Goal: Task Accomplishment & Management: Use online tool/utility

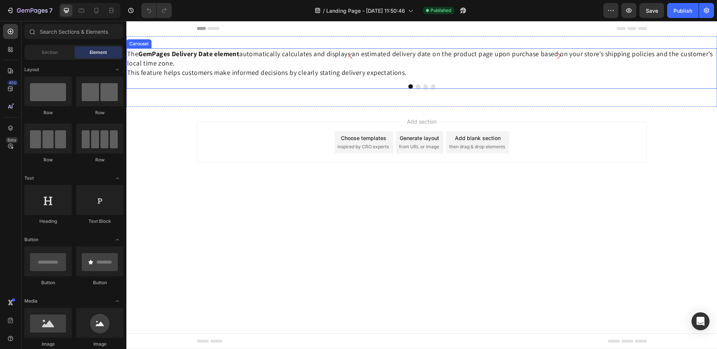
click at [421, 85] on div at bounding box center [421, 86] width 591 height 4
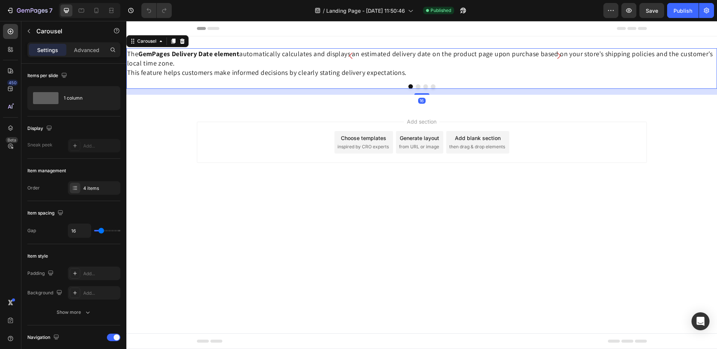
click at [419, 85] on button "Dot" at bounding box center [418, 86] width 4 height 4
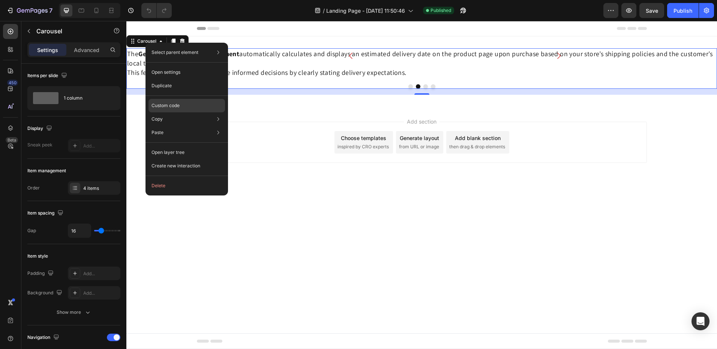
click at [165, 105] on p "Custom code" at bounding box center [165, 105] width 28 height 7
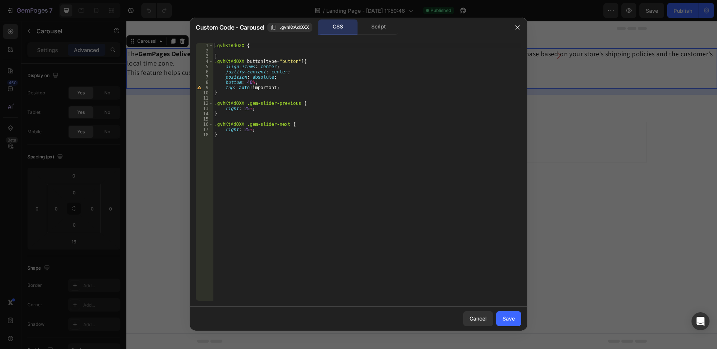
type textarea "right: 25%;"
drag, startPoint x: 253, startPoint y: 109, endPoint x: 219, endPoint y: 108, distance: 34.5
click at [219, 108] on div ".gvhKtAdOXX { } .gvhKtAdOXX button [ type = " button " ] { align-items : center…" at bounding box center [367, 177] width 308 height 268
drag, startPoint x: 255, startPoint y: 130, endPoint x: 221, endPoint y: 131, distance: 34.5
click at [221, 131] on div ".gvhKtAdOXX { } .gvhKtAdOXX button [ type = " button " ] { align-items : center…" at bounding box center [367, 177] width 308 height 268
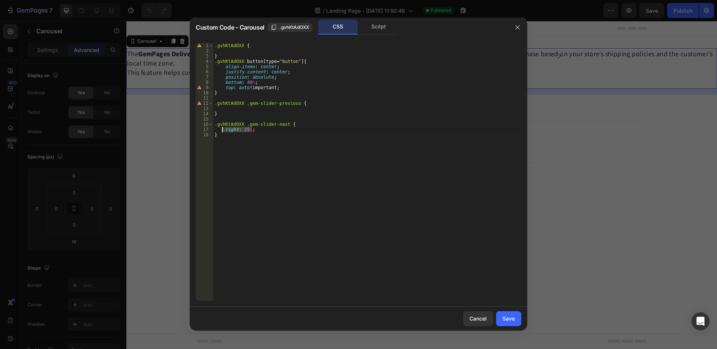
type textarea "right: 25%;"
type textarea ".gvhKtAdOXX .gem-slider-next {"
click at [224, 108] on div ".gvhKtAdOXX { } .gvhKtAdOXX button [ type = " button " ] { align-items : center…" at bounding box center [367, 177] width 308 height 268
type textarea ".gvhKtAdOXX .gem-slider-previous {"
drag, startPoint x: 500, startPoint y: 318, endPoint x: 373, endPoint y: 297, distance: 128.4
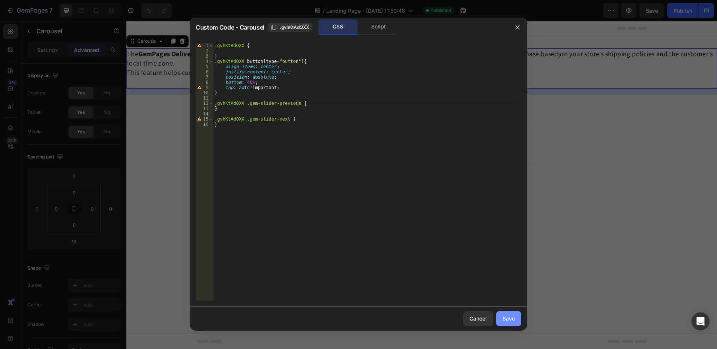
click at [500, 318] on button "Save" at bounding box center [508, 319] width 25 height 15
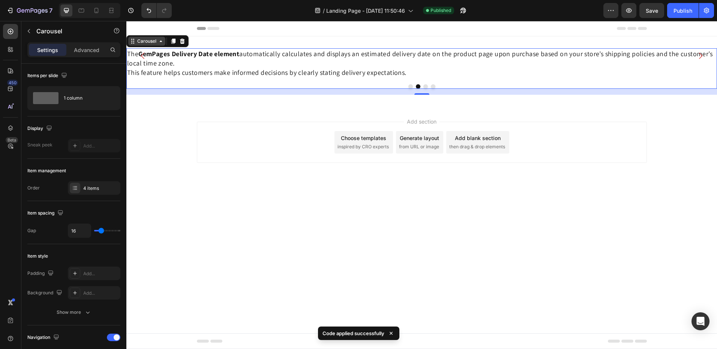
click at [144, 43] on div "Carousel" at bounding box center [147, 41] width 22 height 7
click at [159, 133] on div "Add section Choose templates inspired by CRO experts Generate layout from URL o…" at bounding box center [421, 153] width 591 height 92
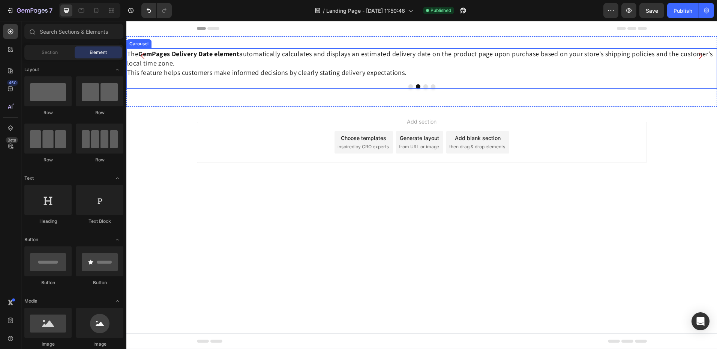
click at [141, 45] on div "Carousel" at bounding box center [139, 43] width 22 height 7
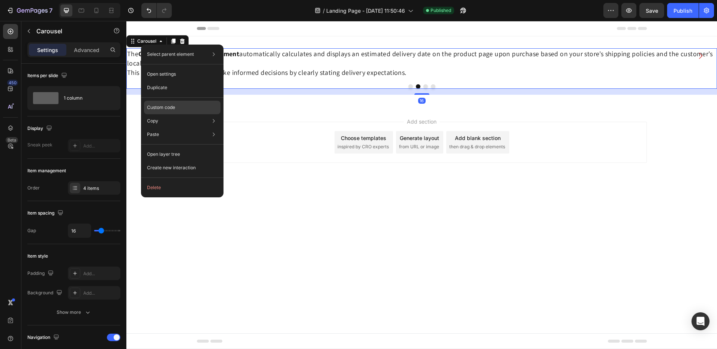
click at [161, 107] on p "Custom code" at bounding box center [161, 107] width 28 height 7
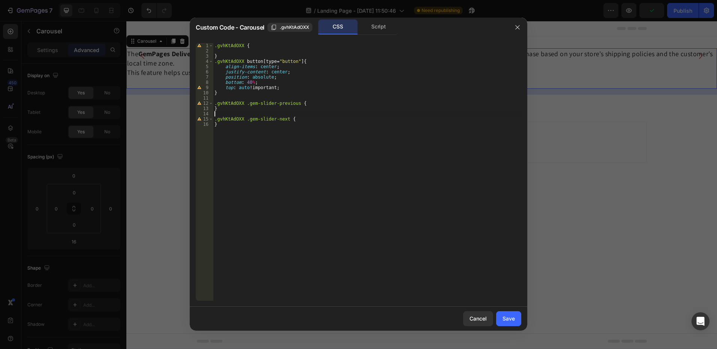
click at [333, 115] on div ".gvhKtAdOXX { } .gvhKtAdOXX button [ type = " button " ] { align-items : center…" at bounding box center [367, 177] width 308 height 268
click at [432, 88] on div ".gvhKtAdOXX { } .gvhKtAdOXX button [ type = " button " ] { align-items : center…" at bounding box center [367, 177] width 308 height 268
click at [247, 81] on div ".gvhKtAdOXX { } .gvhKtAdOXX button [ type = " button " ] { align-items : center…" at bounding box center [367, 177] width 308 height 268
type textarea "bottom: 10%;"
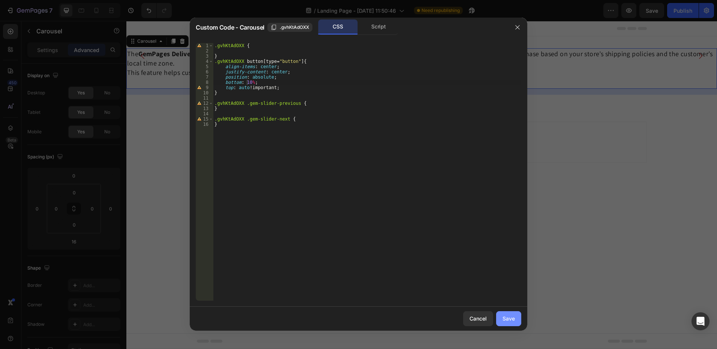
click at [512, 316] on div "Save" at bounding box center [508, 319] width 12 height 8
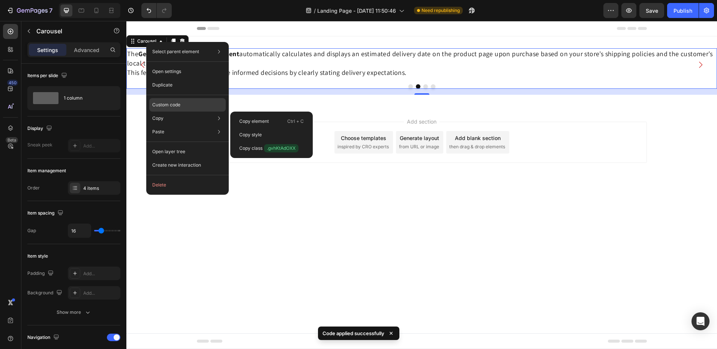
click at [163, 106] on p "Custom code" at bounding box center [166, 105] width 28 height 7
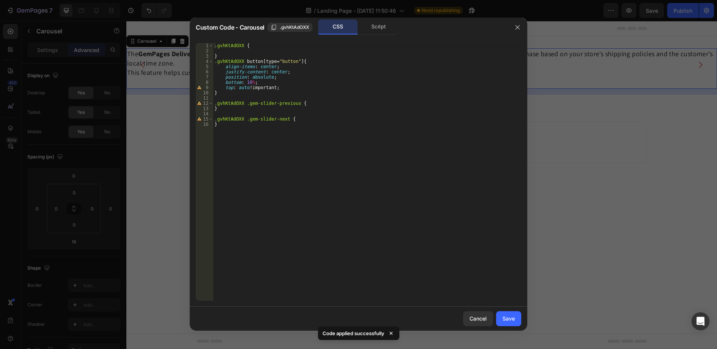
type textarea "bottom: 10%;"
drag, startPoint x: 256, startPoint y: 82, endPoint x: 214, endPoint y: 82, distance: 41.6
click at [214, 82] on div ".gvhKtAdOXX { } .gvhKtAdOXX button [ type = " button " ] { align-items : center…" at bounding box center [367, 177] width 308 height 268
type textarea "position: absolute;"
click at [517, 316] on button "Save" at bounding box center [508, 319] width 25 height 15
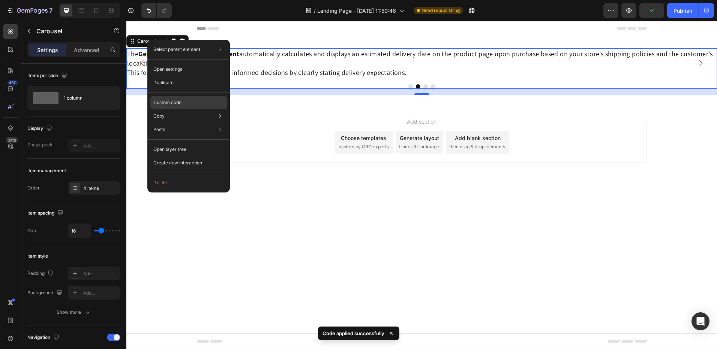
click at [171, 103] on p "Custom code" at bounding box center [167, 102] width 28 height 7
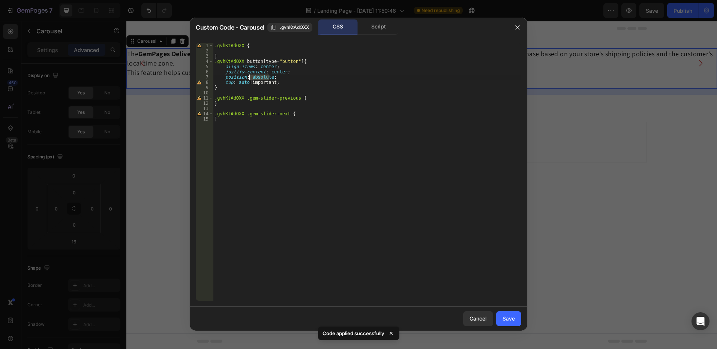
drag, startPoint x: 268, startPoint y: 77, endPoint x: 249, endPoint y: 77, distance: 19.9
click at [249, 77] on div ".gvhKtAdOXX { } .gvhKtAdOXX button [ type = " button " ] { align-items : center…" at bounding box center [367, 177] width 308 height 268
click at [279, 83] on div "rela tive property value" at bounding box center [304, 90] width 112 height 19
click at [374, 137] on div ".gvhKtAdOXX { } .gvhKtAdOXX button [ type = " button " ] { align-items : center…" at bounding box center [367, 177] width 308 height 268
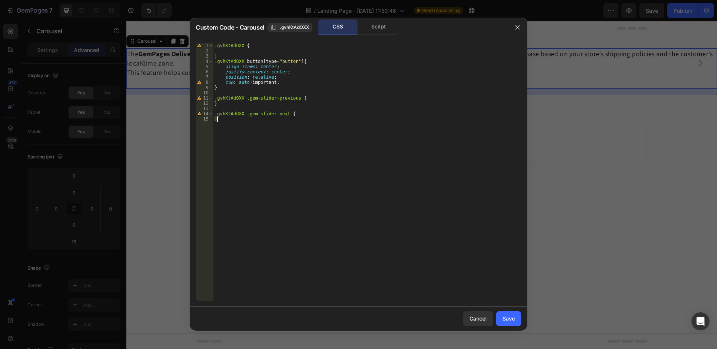
scroll to position [0, 0]
type textarea "}"
click at [509, 317] on div "Save" at bounding box center [508, 319] width 12 height 8
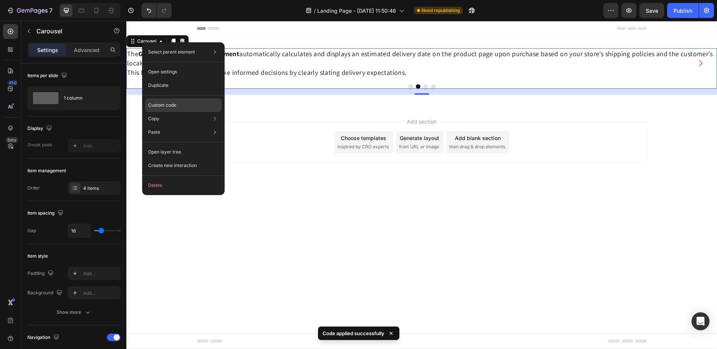
click at [166, 103] on p "Custom code" at bounding box center [162, 105] width 28 height 7
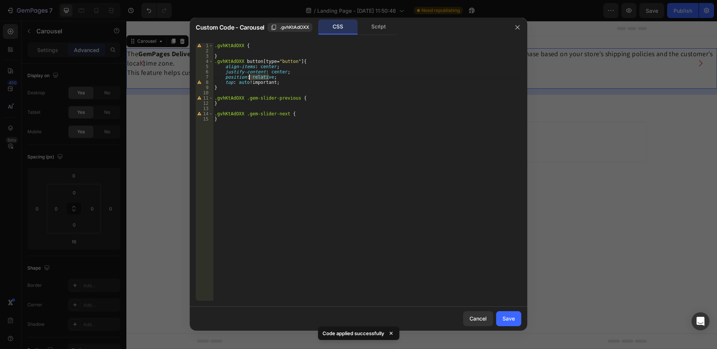
drag, startPoint x: 269, startPoint y: 77, endPoint x: 249, endPoint y: 76, distance: 19.5
click at [249, 76] on div ".gvhKtAdOXX { } .gvhKtAdOXX button [ type = " button " ] { align-items : center…" at bounding box center [367, 177] width 308 height 268
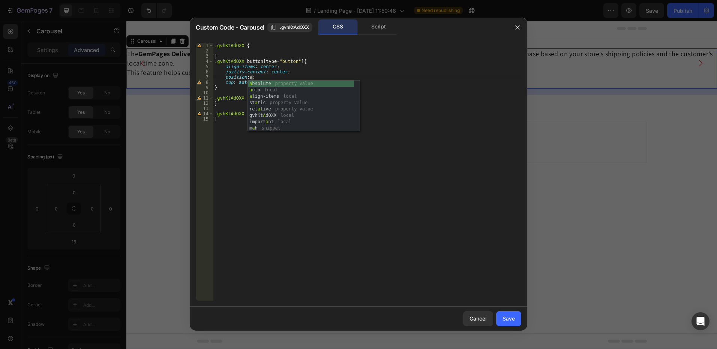
scroll to position [0, 3]
click at [259, 84] on div "ab solute property value v a : b snippet v a : b l snippet v a :t b snippet v a…" at bounding box center [304, 103] width 112 height 45
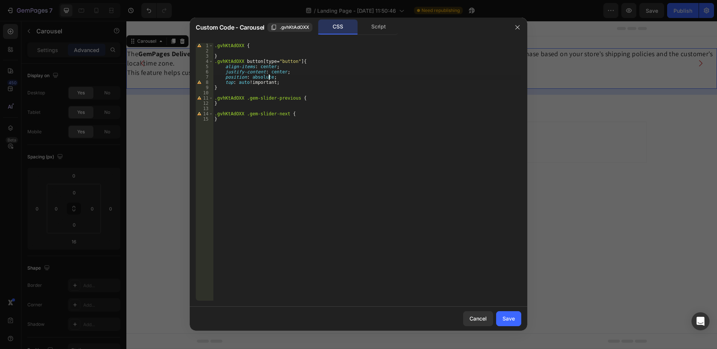
click at [332, 156] on div ".gvhKtAdOXX { } .gvhKtAdOXX button [ type = " button " ] { align-items : center…" at bounding box center [367, 177] width 308 height 268
drag, startPoint x: 278, startPoint y: 82, endPoint x: 222, endPoint y: 82, distance: 55.5
click at [222, 82] on div ".gvhKtAdOXX { } .gvhKtAdOXX button [ type = " button " ] { align-items : center…" at bounding box center [367, 177] width 308 height 268
type textarea "top: auto !important;"
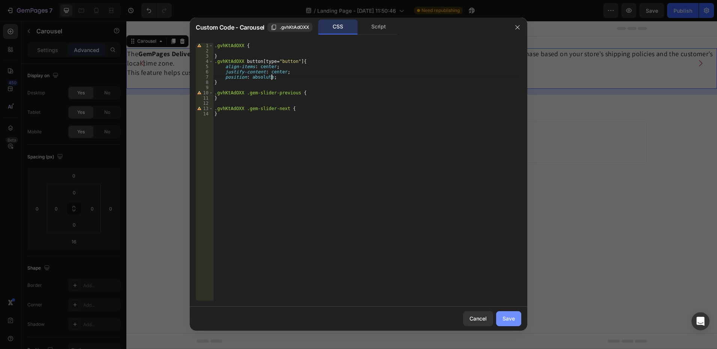
type textarea "position: absolute;"
click at [505, 320] on div "Save" at bounding box center [508, 319] width 12 height 8
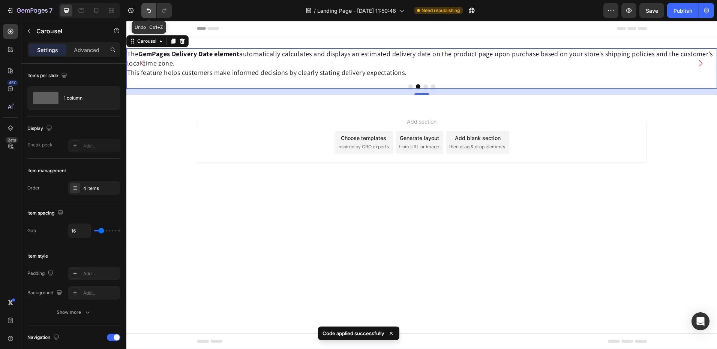
click at [146, 11] on icon "Undo/Redo" at bounding box center [148, 10] width 7 height 7
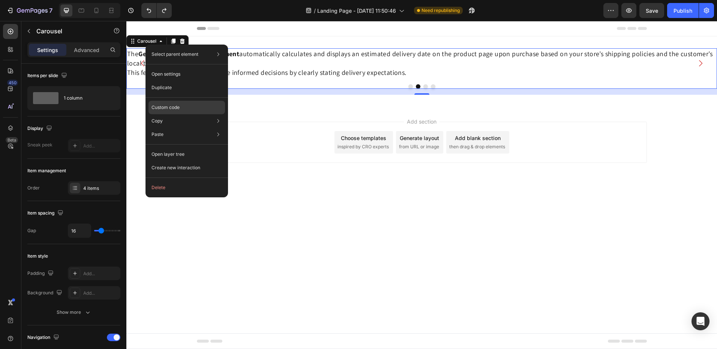
click at [166, 105] on p "Custom code" at bounding box center [165, 107] width 28 height 7
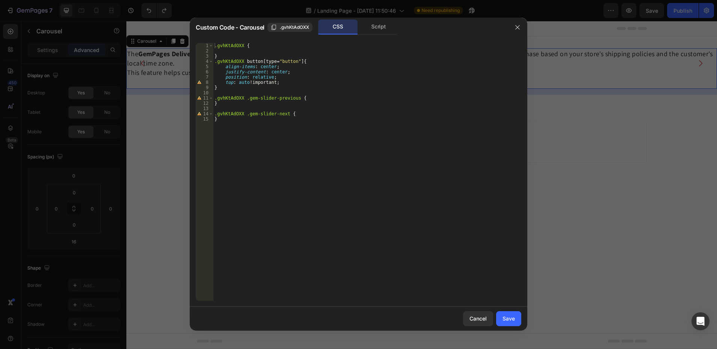
click at [343, 90] on div ".gvhKtAdOXX { } .gvhKtAdOXX button [ type = " button " ] { align-items : center…" at bounding box center [367, 177] width 308 height 268
click at [556, 162] on div at bounding box center [358, 174] width 717 height 349
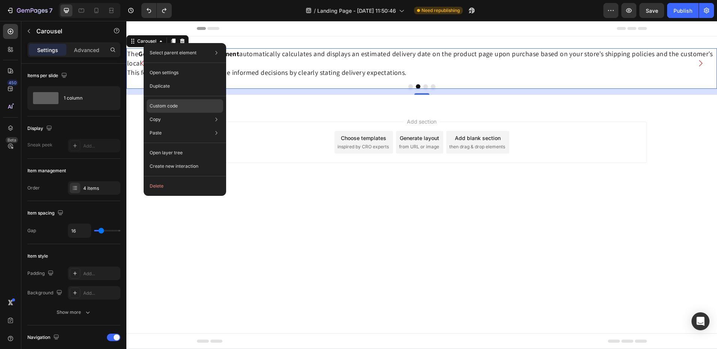
click at [169, 104] on p "Custom code" at bounding box center [164, 106] width 28 height 7
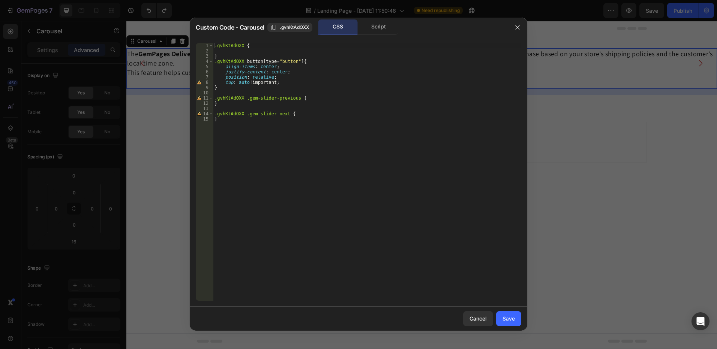
type textarea "top: auto !important;"
click at [280, 80] on div ".gvhKtAdOXX { } .gvhKtAdOXX button [ type = " button " ] { align-items : center…" at bounding box center [367, 177] width 308 height 268
type textarea "bottom:-20px"
click at [507, 319] on div "Save" at bounding box center [508, 319] width 12 height 8
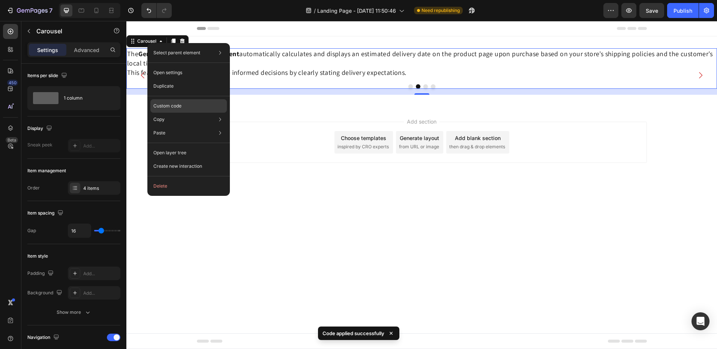
click at [171, 102] on div "Custom code" at bounding box center [188, 105] width 76 height 13
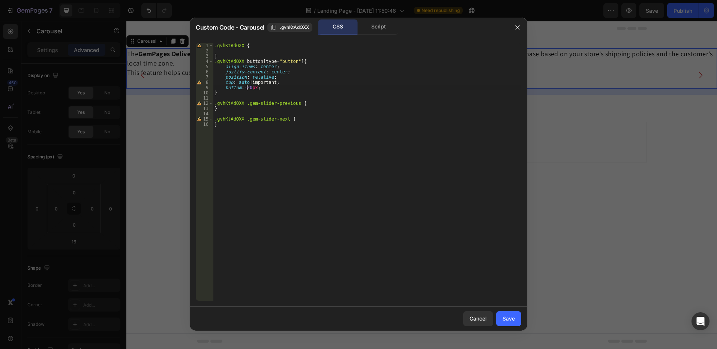
click at [247, 87] on div ".gvhKtAdOXX { } .gvhKtAdOXX button [ type = " button " ] { align-items : center…" at bounding box center [367, 177] width 308 height 268
type textarea "bottom:-50px;"
click at [511, 316] on div "Save" at bounding box center [508, 319] width 12 height 8
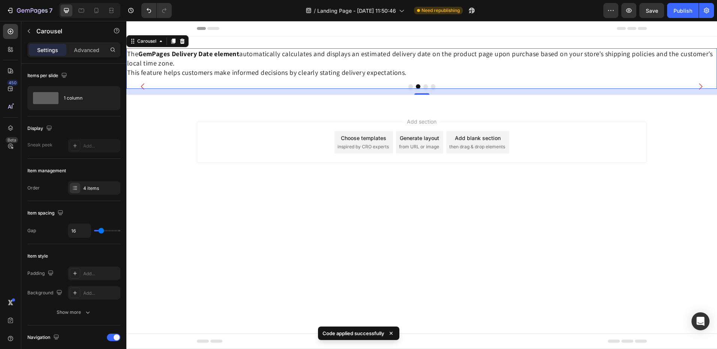
click at [426, 84] on div at bounding box center [421, 86] width 591 height 4
click at [427, 86] on button "Dot" at bounding box center [425, 86] width 4 height 4
click at [432, 87] on button "Dot" at bounding box center [433, 86] width 4 height 4
click at [77, 11] on div at bounding box center [81, 10] width 12 height 12
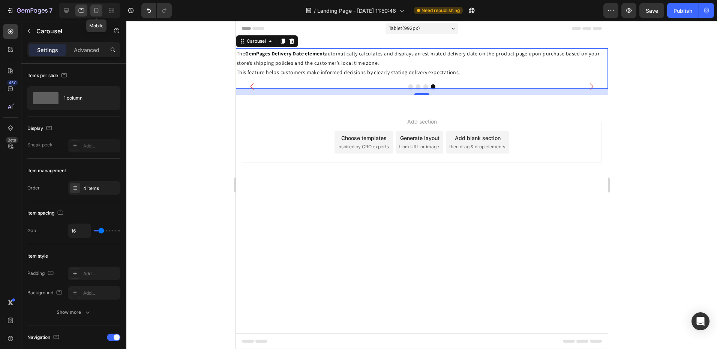
click at [97, 10] on icon at bounding box center [96, 10] width 7 height 7
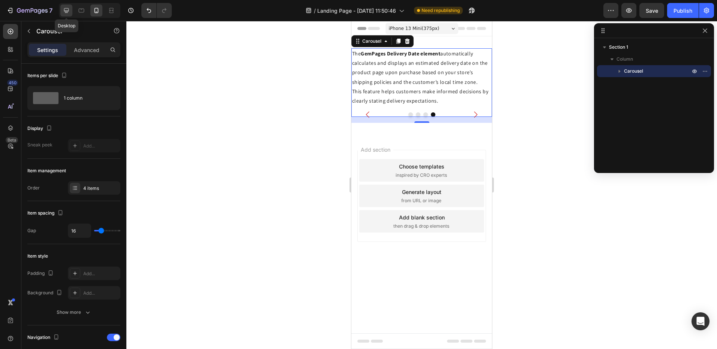
click at [66, 9] on icon at bounding box center [66, 10] width 7 height 7
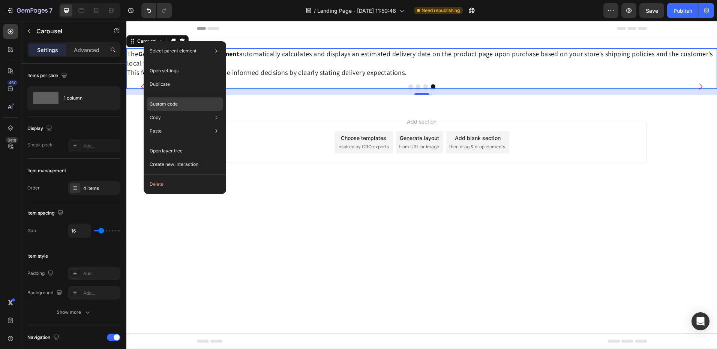
click at [160, 106] on p "Custom code" at bounding box center [164, 104] width 28 height 7
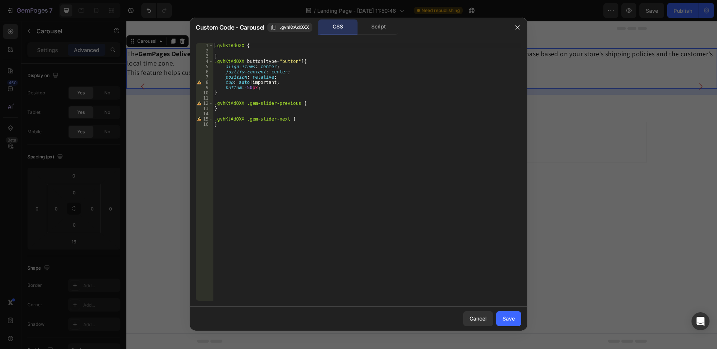
click at [557, 154] on div at bounding box center [358, 174] width 717 height 349
